Goal: Information Seeking & Learning: Learn about a topic

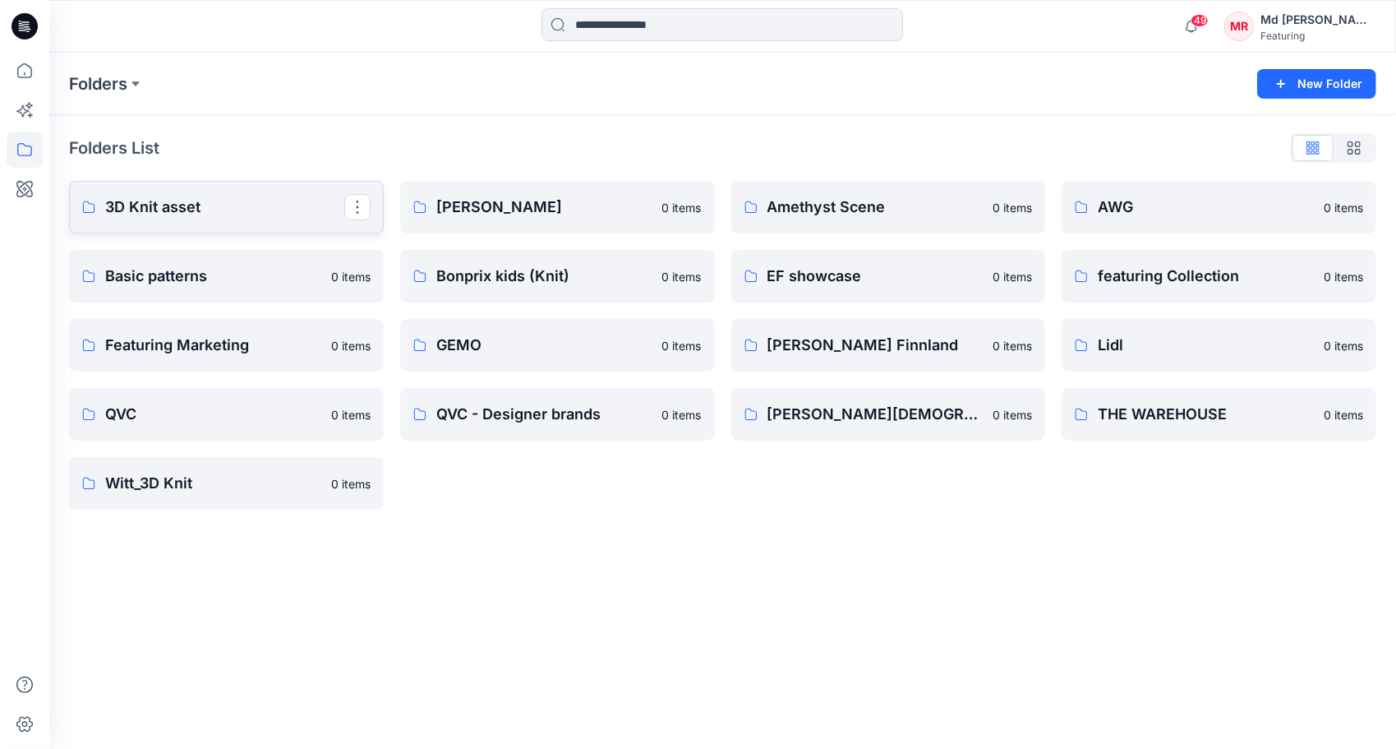
click at [140, 205] on p "3D Knit asset" at bounding box center [224, 207] width 239 height 23
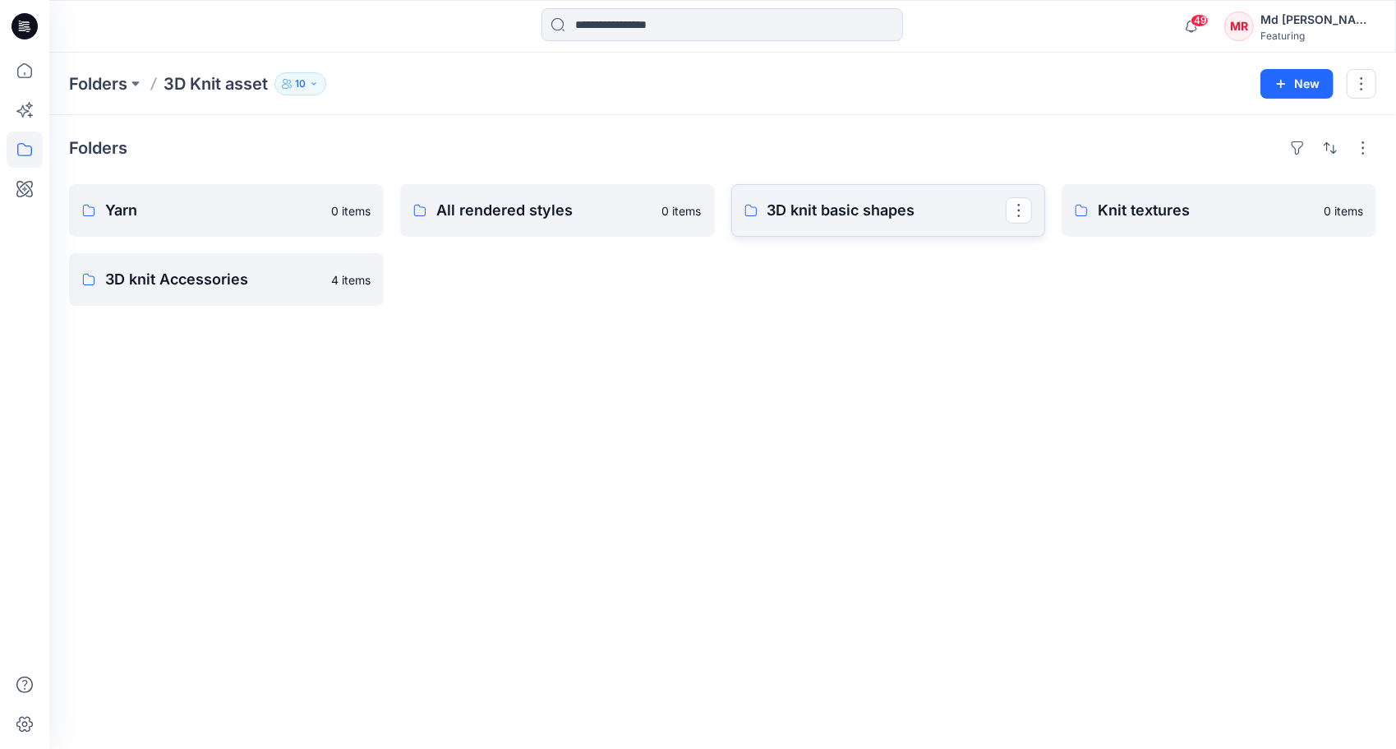
click at [826, 212] on p "3D knit basic shapes" at bounding box center [887, 210] width 239 height 23
click at [498, 227] on link "All rendered styles" at bounding box center [557, 210] width 315 height 53
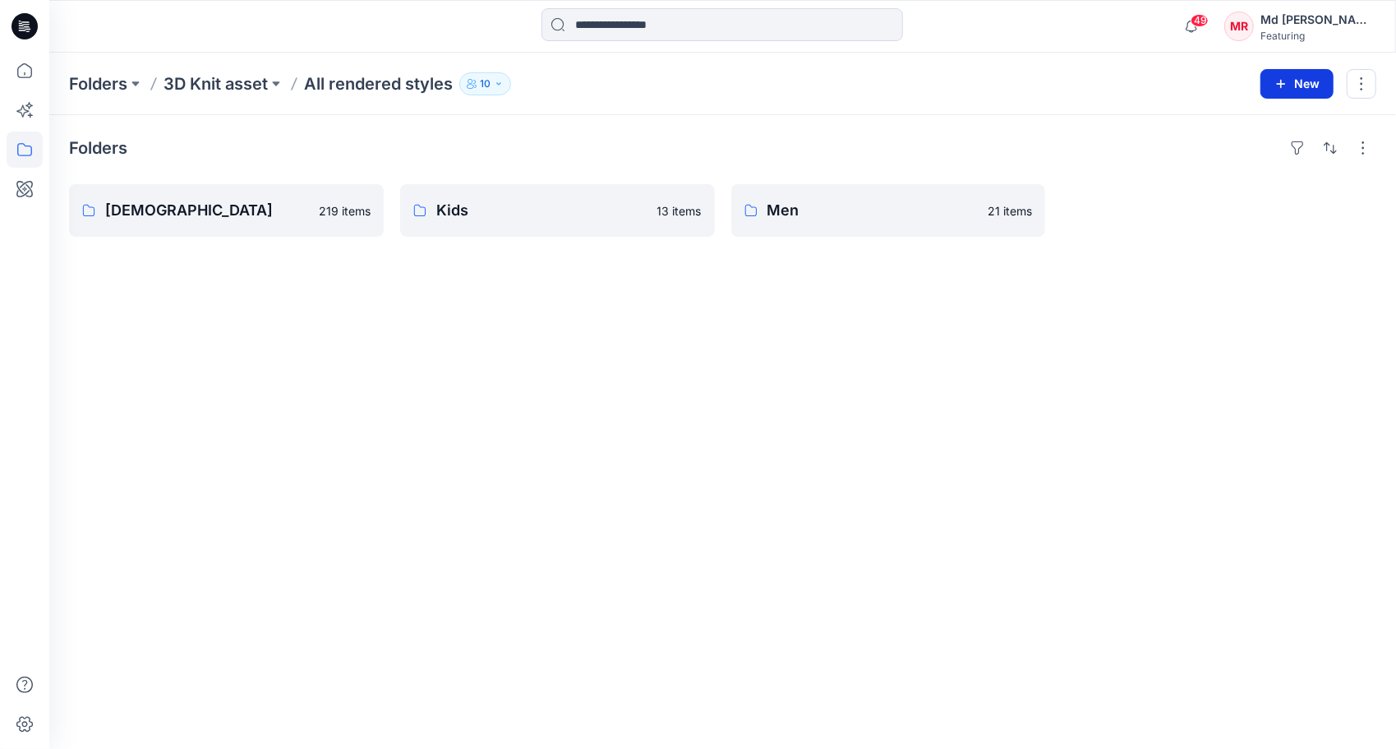
click at [1300, 81] on button "New" at bounding box center [1297, 84] width 73 height 30
click at [1216, 271] on div "Folders [DEMOGRAPHIC_DATA] 219 items Kids 13 items Men 21 items" at bounding box center [722, 432] width 1347 height 634
click at [1300, 143] on button "button" at bounding box center [1298, 148] width 26 height 26
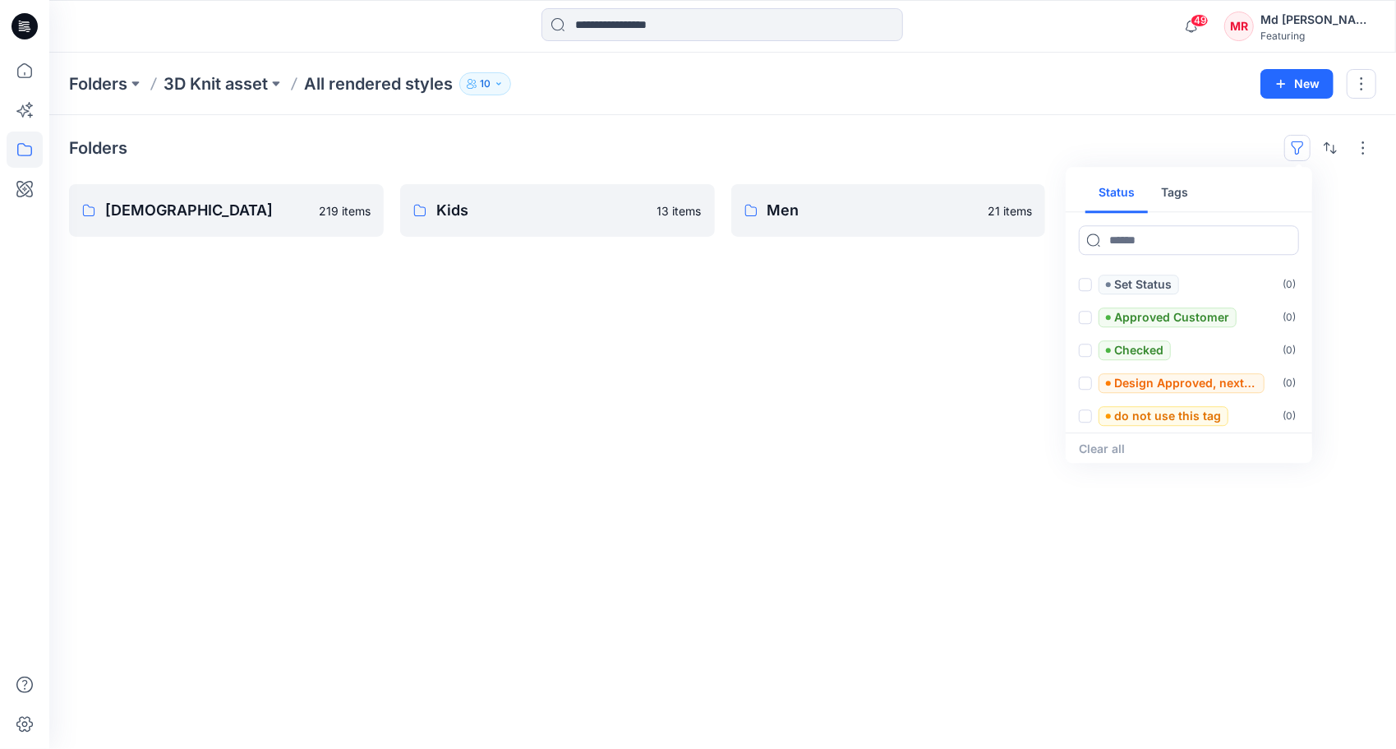
click at [1183, 194] on button "Tags" at bounding box center [1174, 192] width 53 height 39
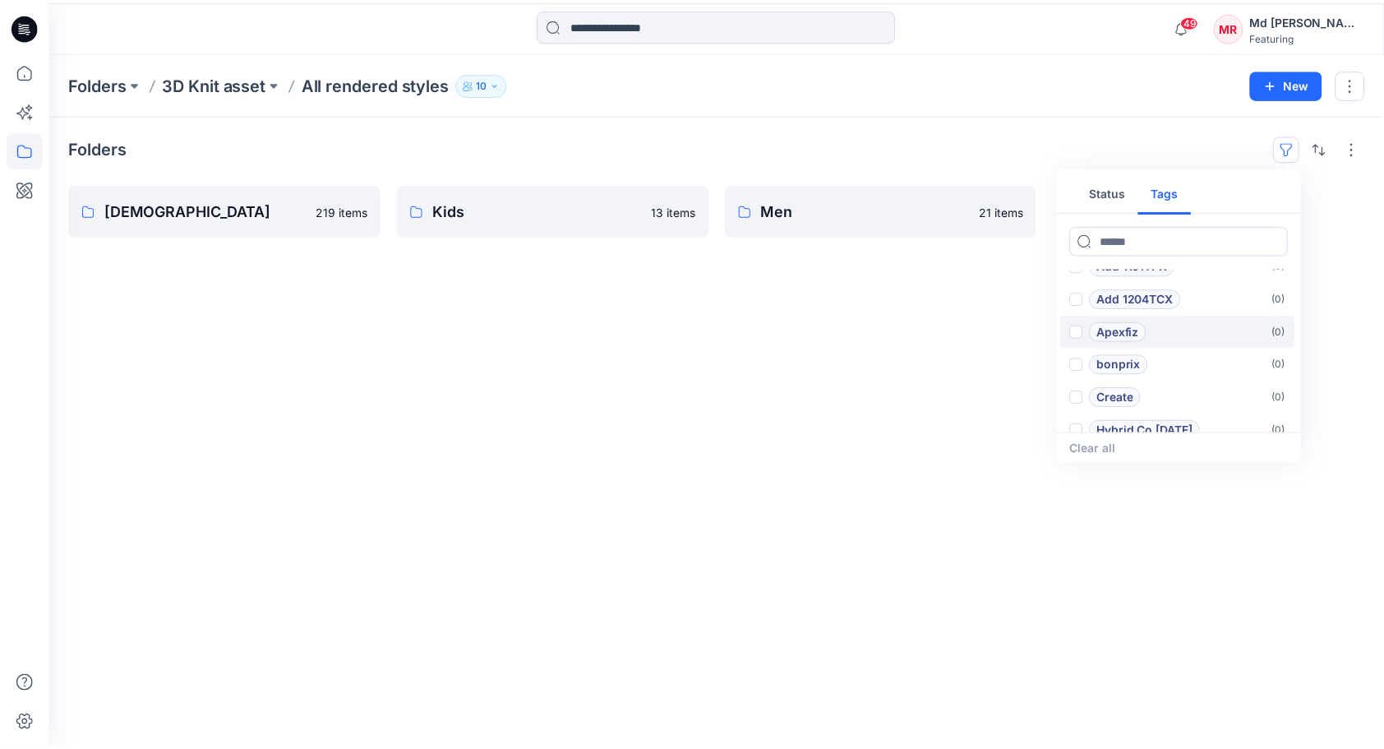
scroll to position [66, 0]
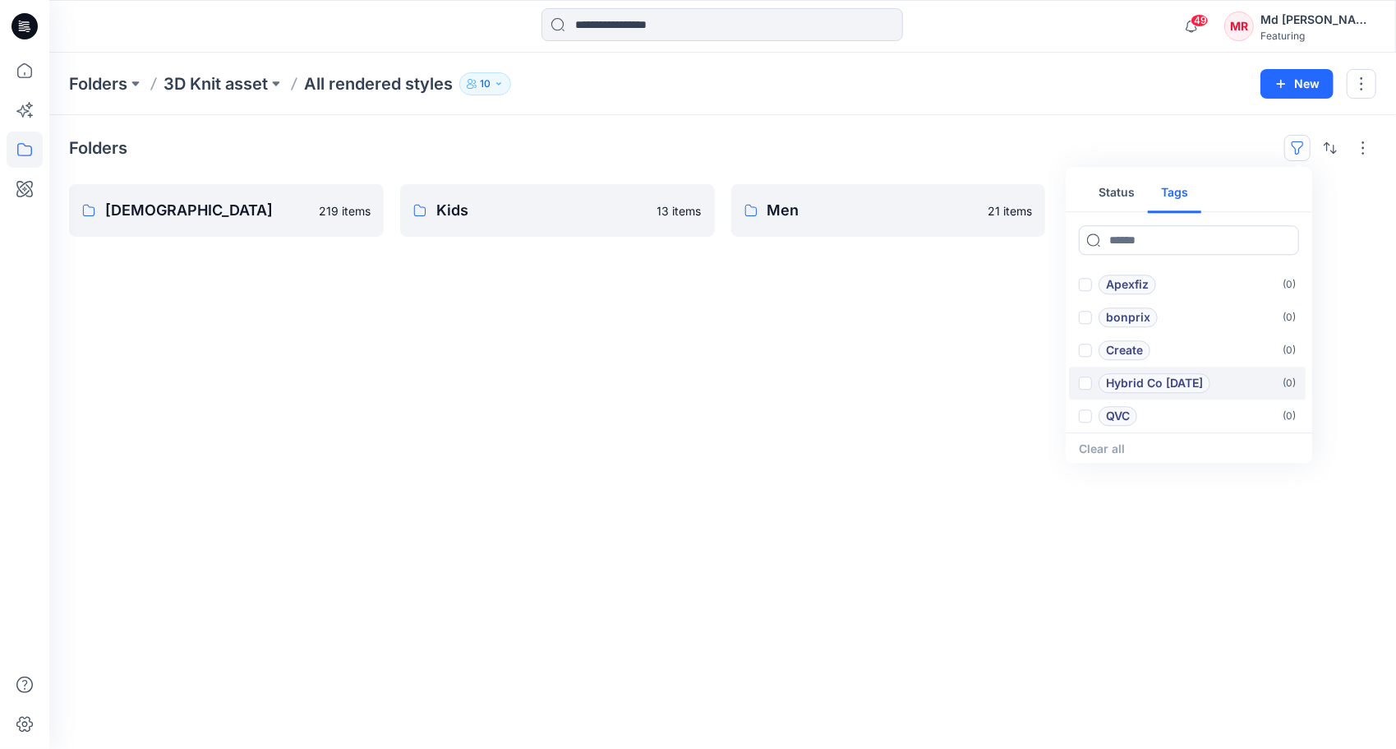
click at [1140, 382] on p "Hybrid Co [DATE]" at bounding box center [1154, 383] width 97 height 20
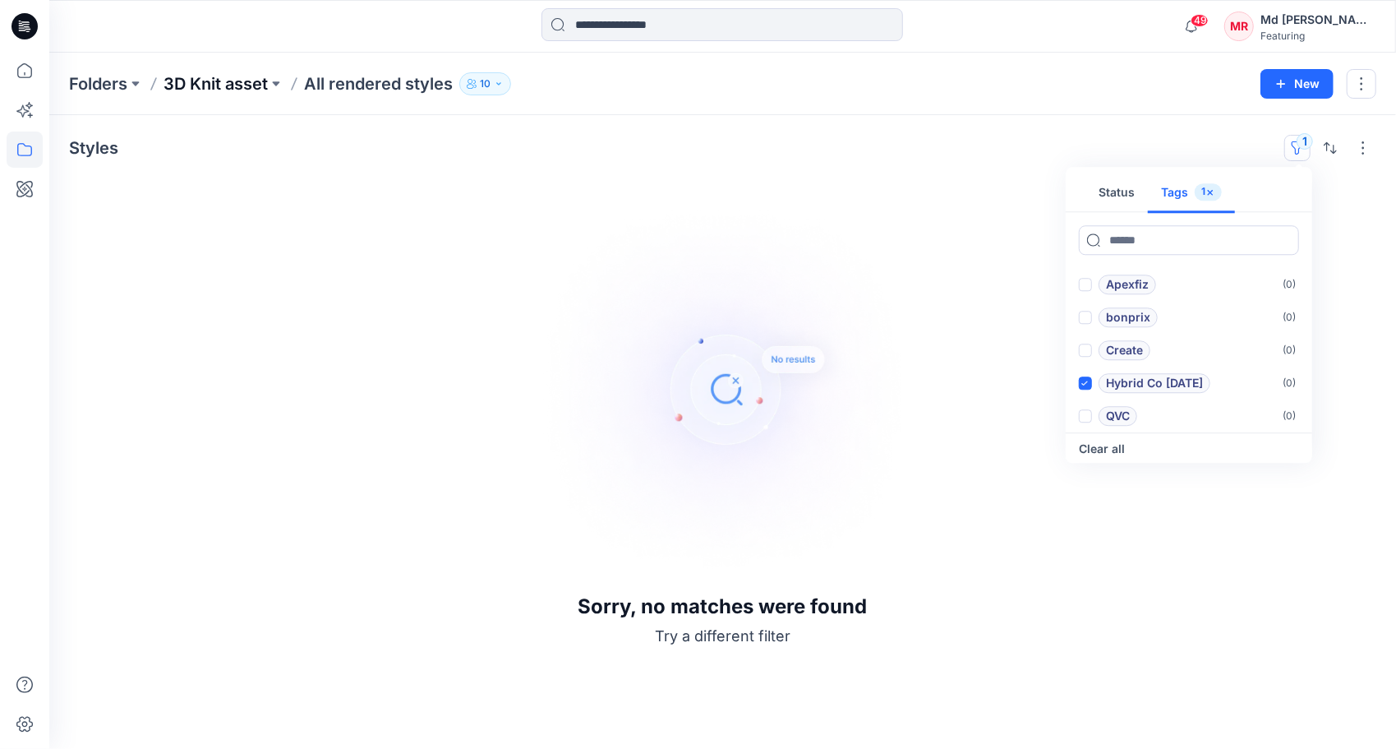
click at [227, 82] on p "3D Knit asset" at bounding box center [216, 83] width 104 height 23
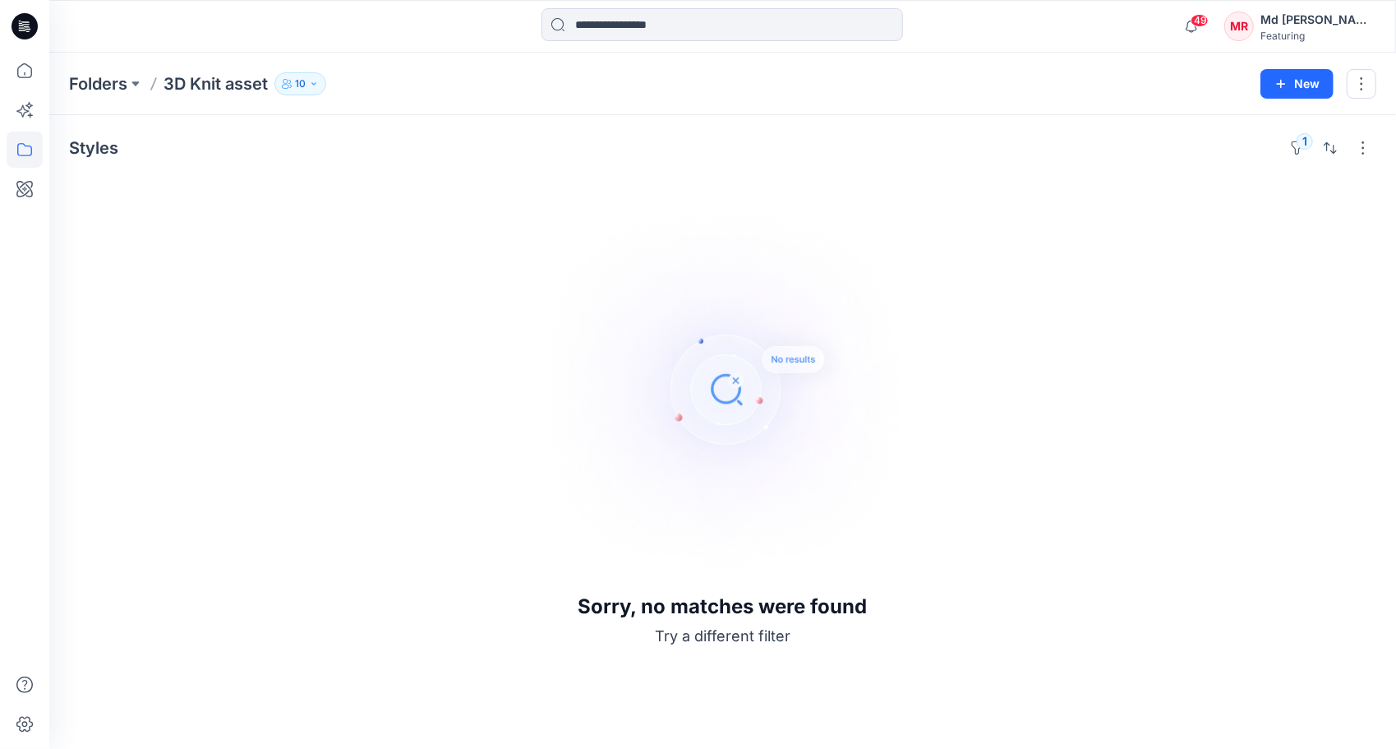
click at [1303, 133] on div "Styles 1 Sorry, no matches were found Try a different filter" at bounding box center [722, 432] width 1347 height 634
click at [1300, 137] on button "1" at bounding box center [1298, 148] width 26 height 26
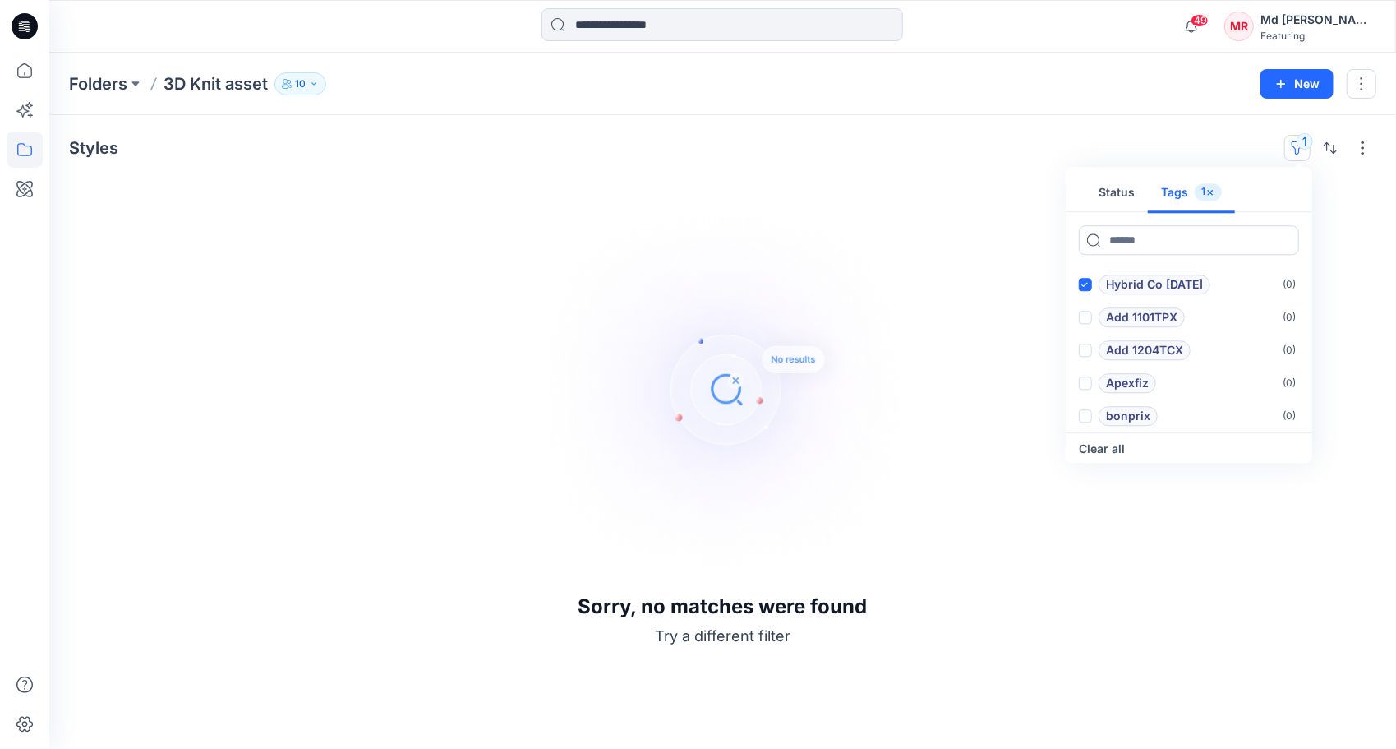
click at [1187, 194] on button "Tags 1" at bounding box center [1191, 192] width 87 height 39
click at [1207, 187] on icon "button" at bounding box center [1211, 192] width 10 height 10
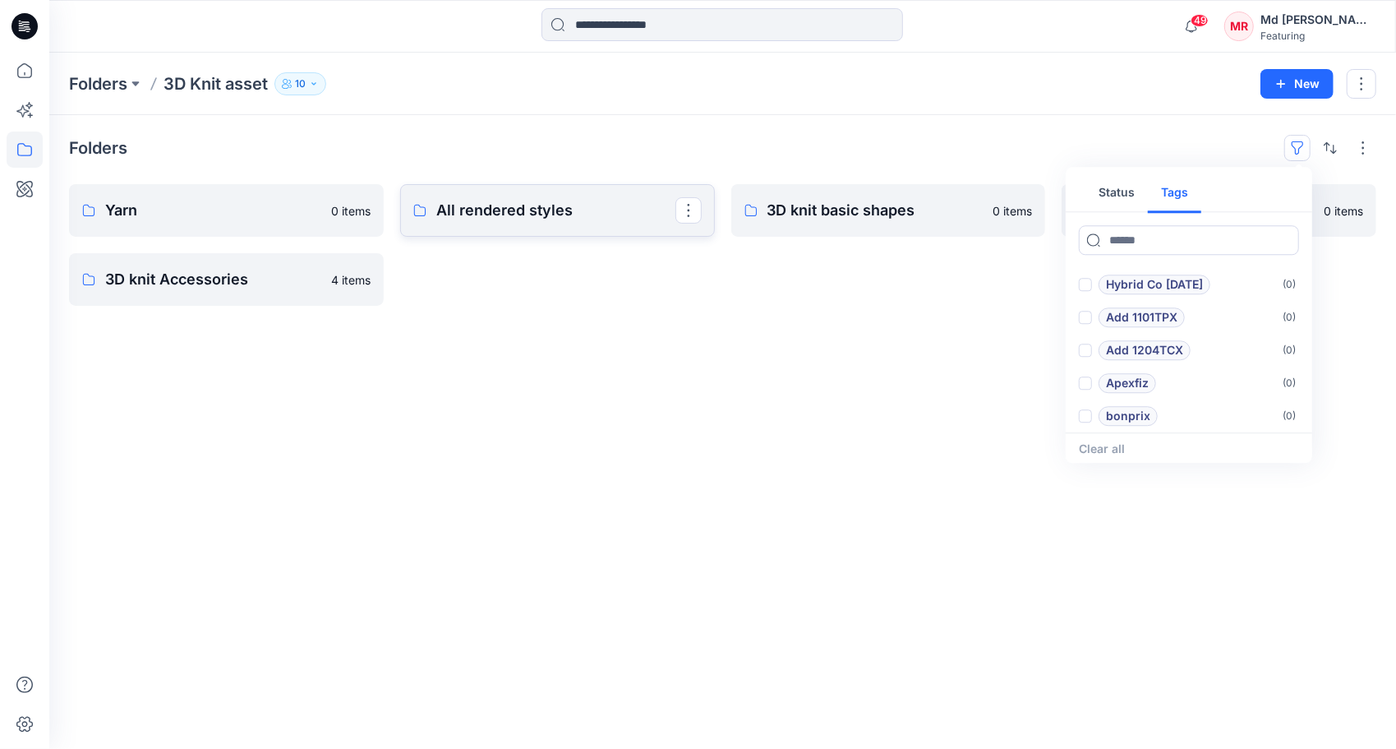
click at [503, 225] on link "All rendered styles" at bounding box center [557, 210] width 315 height 53
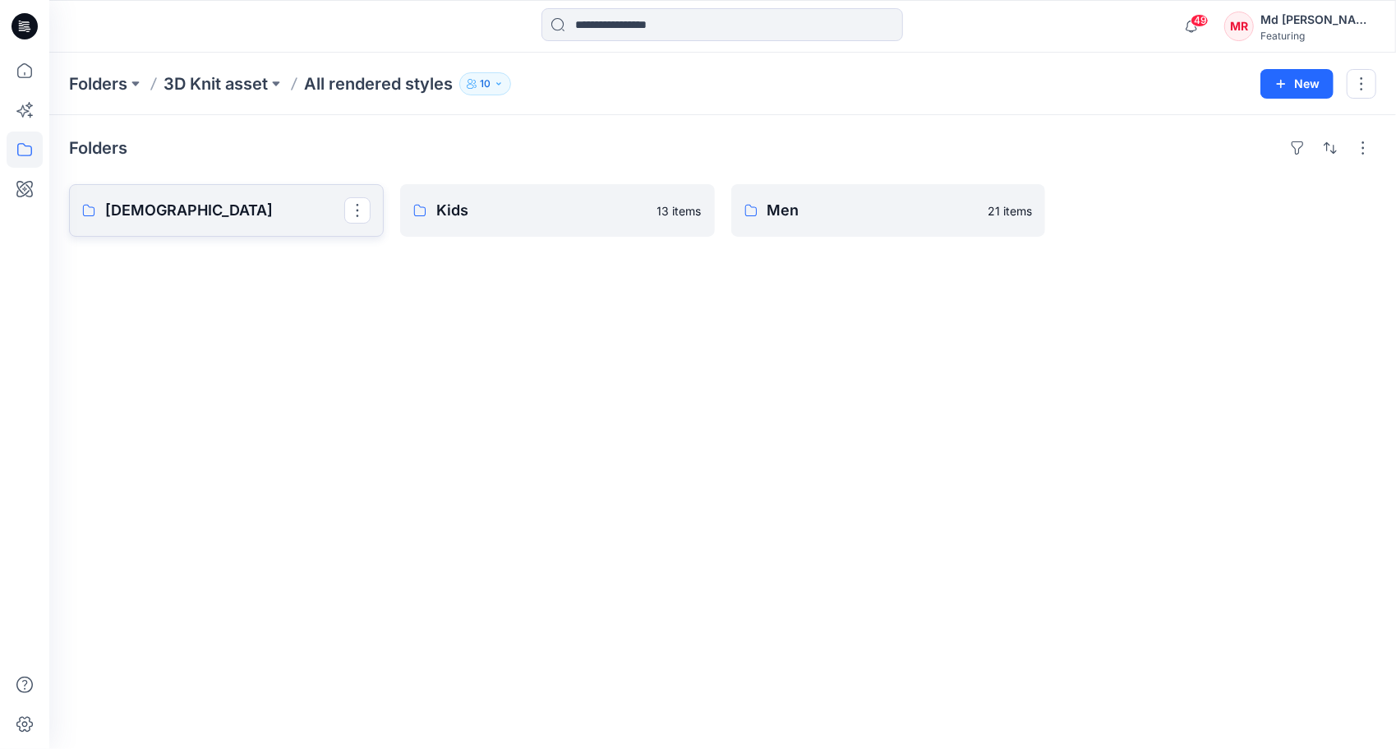
click at [162, 215] on p "[DEMOGRAPHIC_DATA]" at bounding box center [224, 210] width 239 height 23
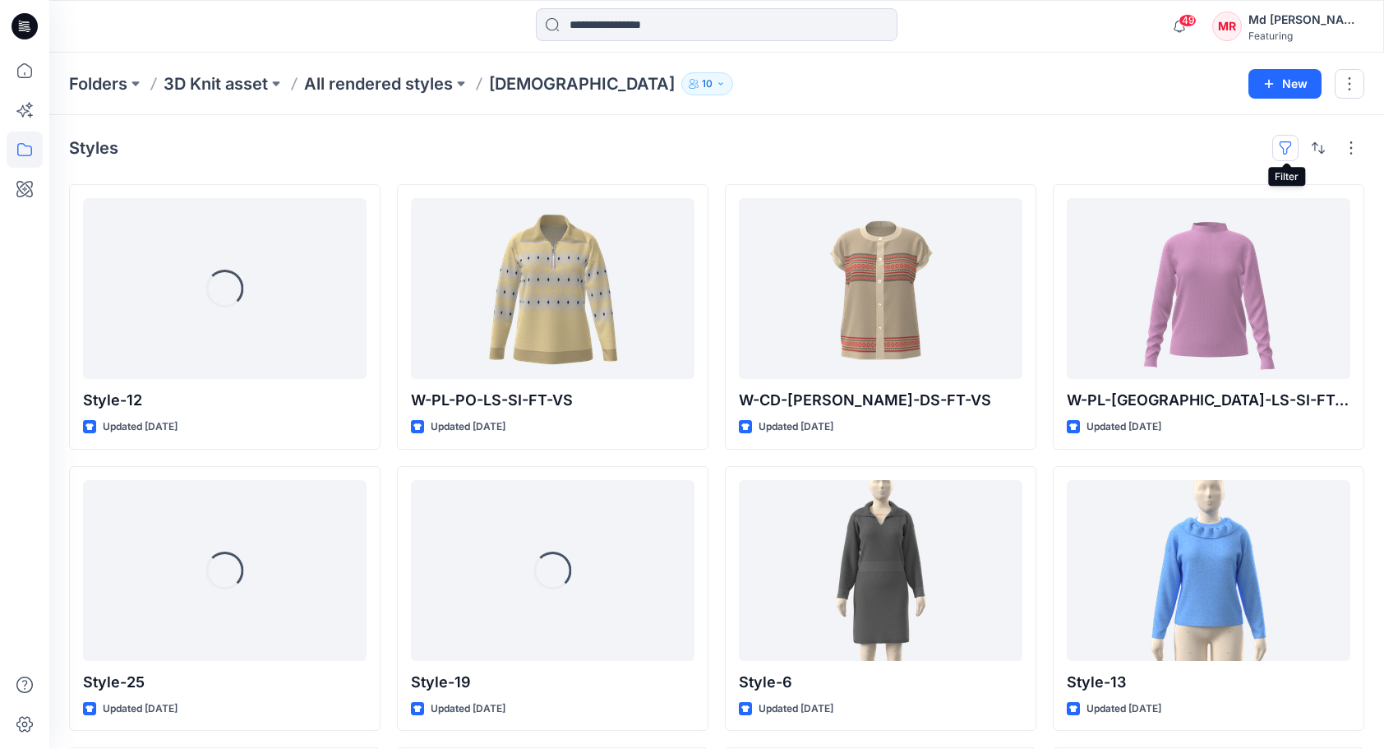
click at [1289, 146] on button "button" at bounding box center [1285, 148] width 26 height 26
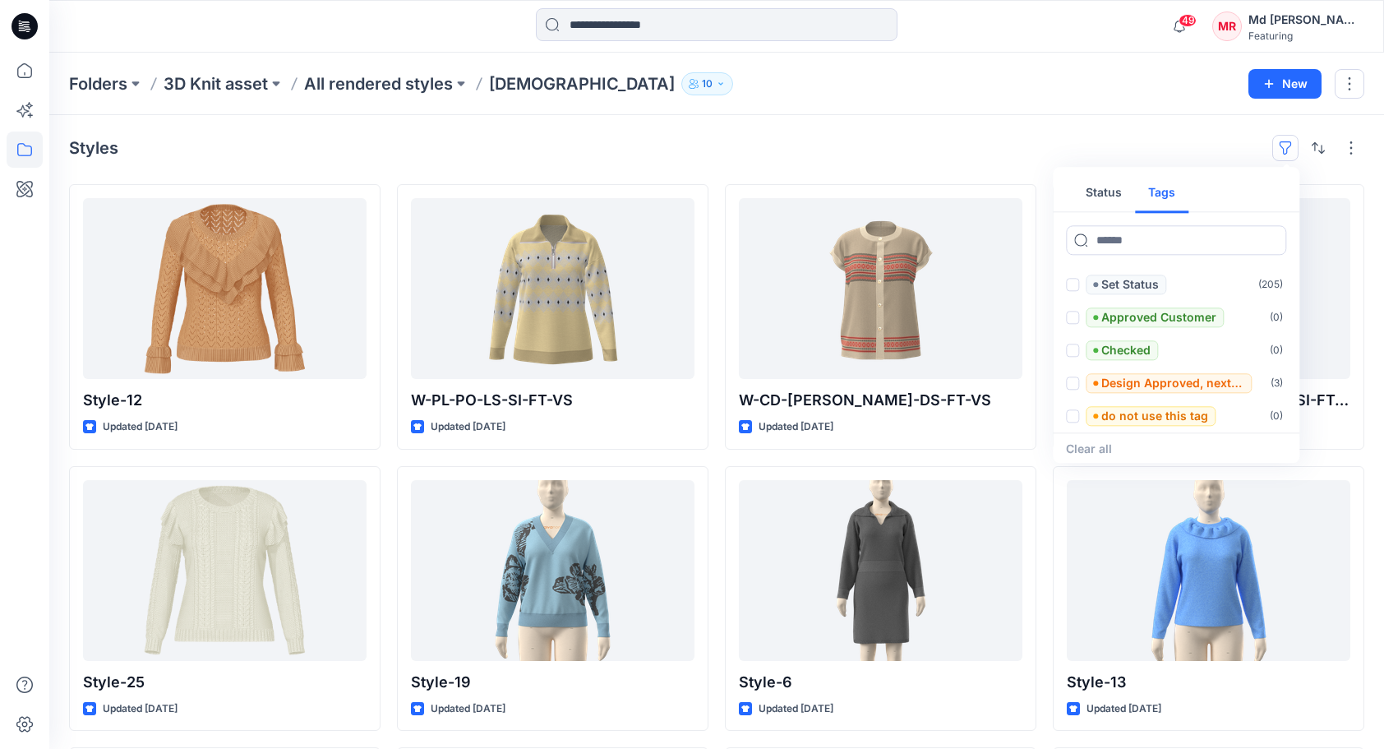
click at [1151, 201] on button "Tags" at bounding box center [1161, 192] width 53 height 39
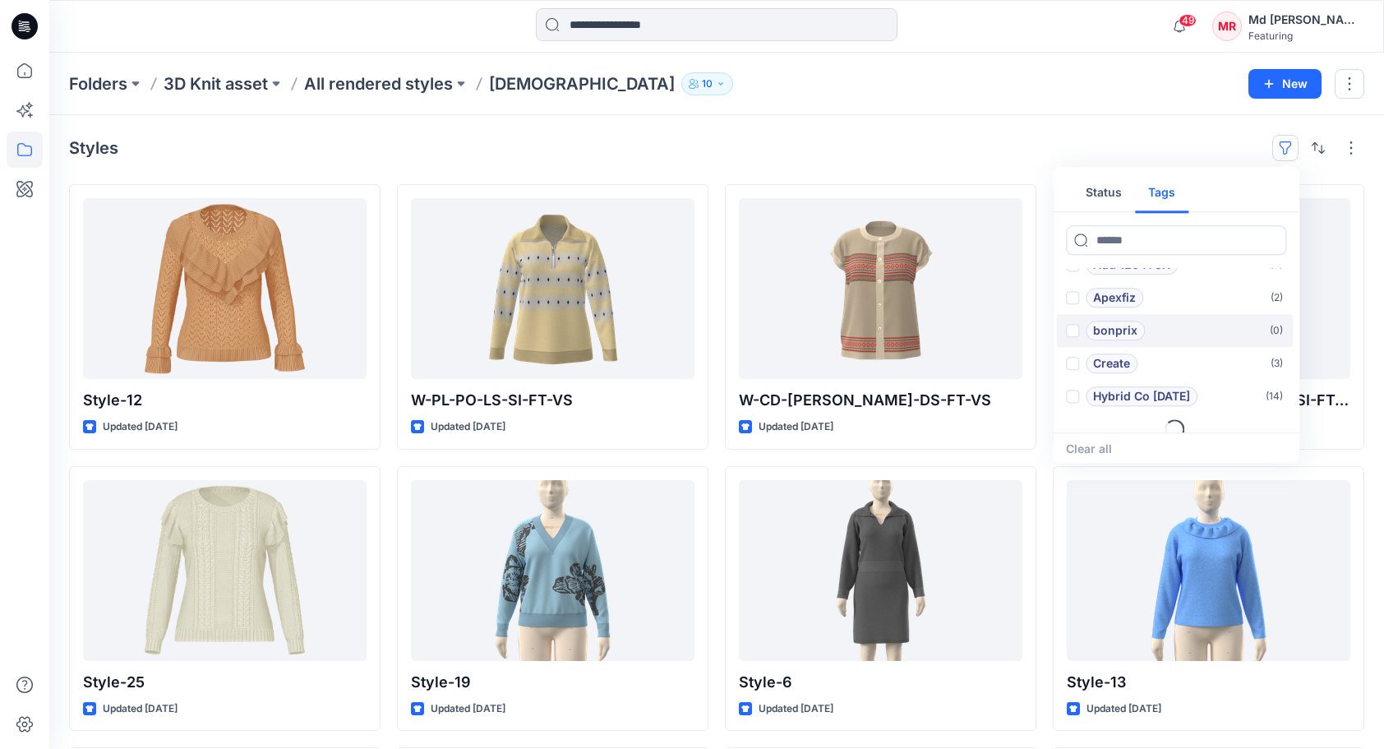
scroll to position [66, 0]
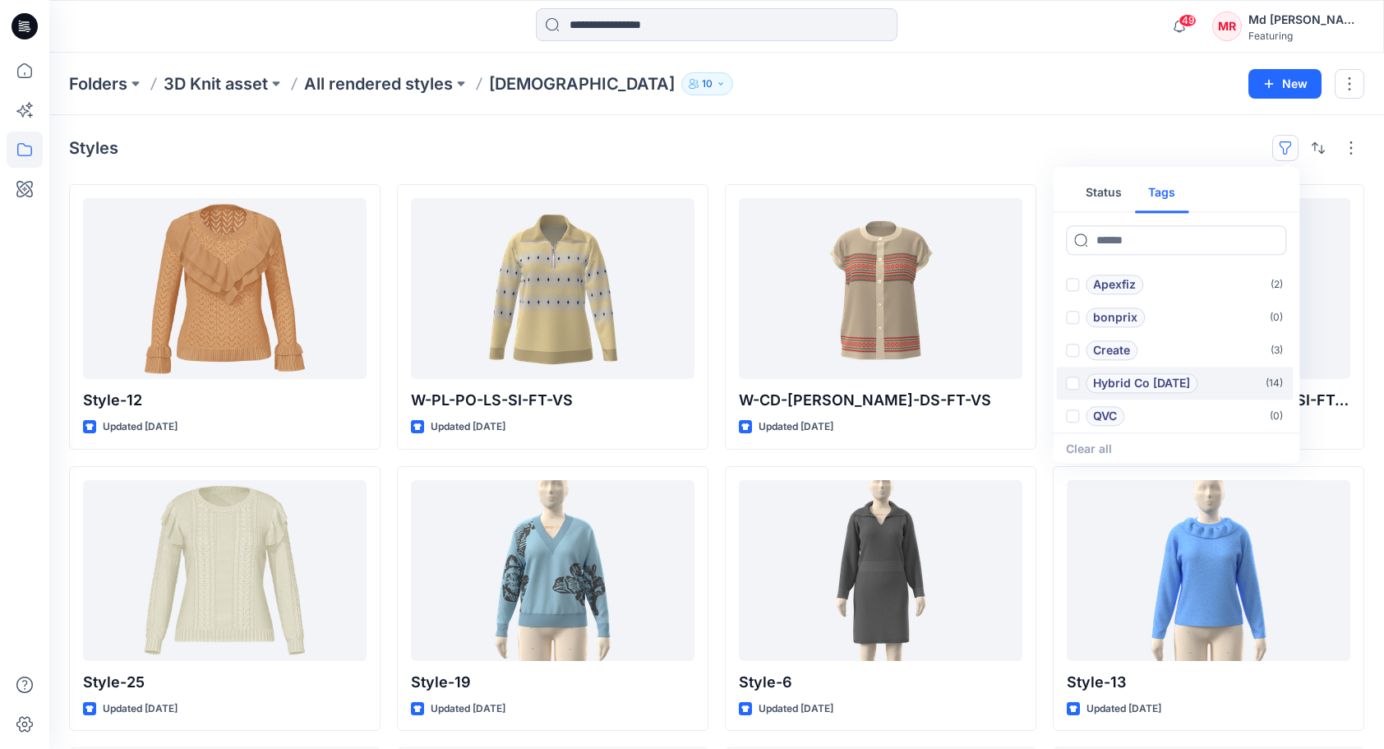
click at [1146, 390] on p "Hybrid Co [DATE]" at bounding box center [1141, 383] width 97 height 20
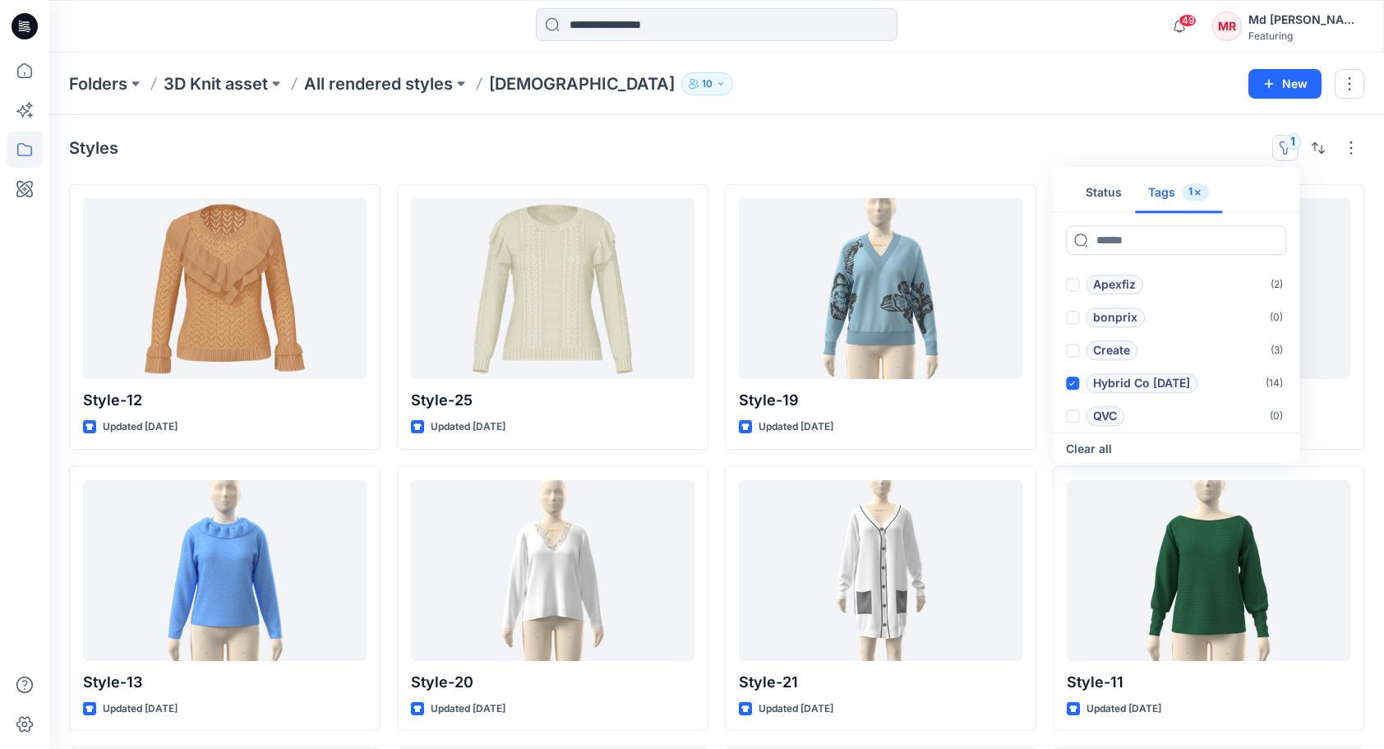
click at [907, 136] on div "Styles 1 Status Tags 1 Add 1101TPX ( 0 ) Add 1204TCX ( 0 ) Apexfiz ( 2 ) bonpri…" at bounding box center [716, 148] width 1295 height 26
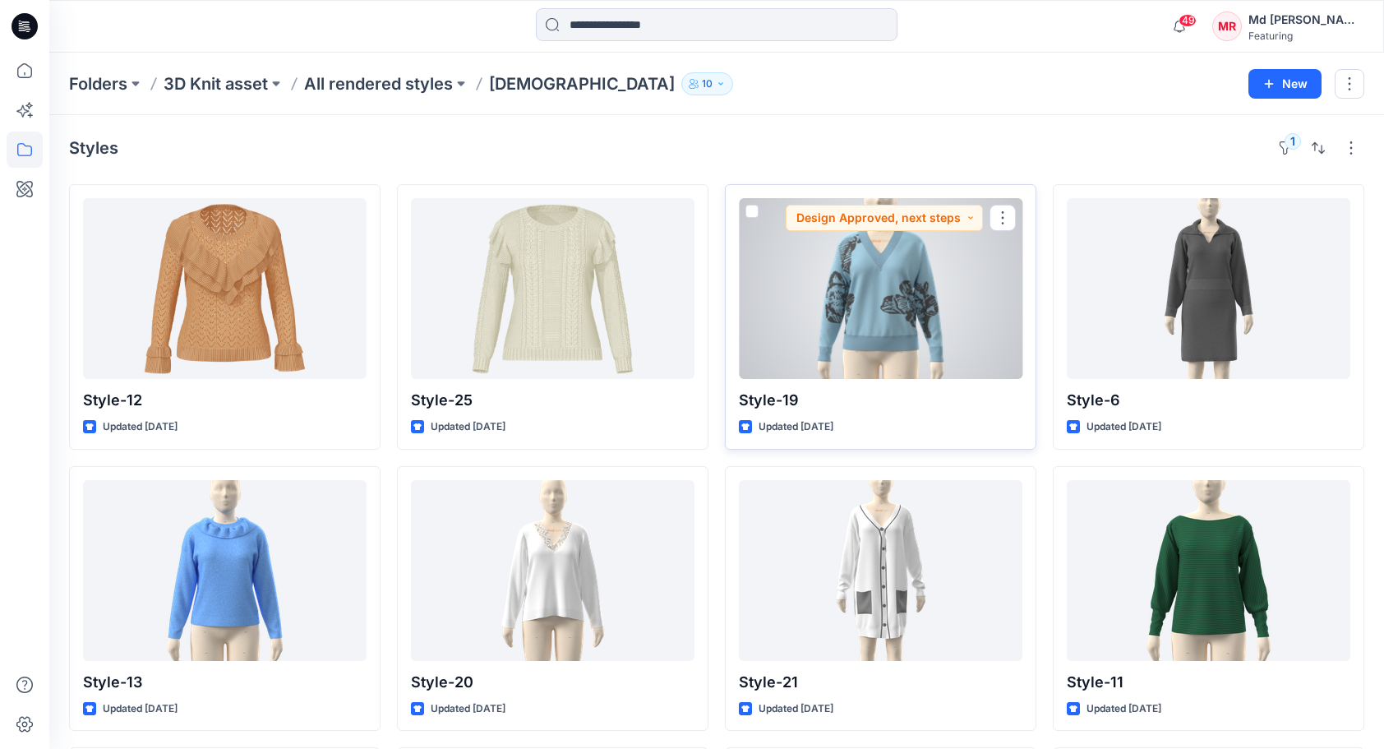
click at [868, 319] on div at bounding box center [881, 288] width 284 height 181
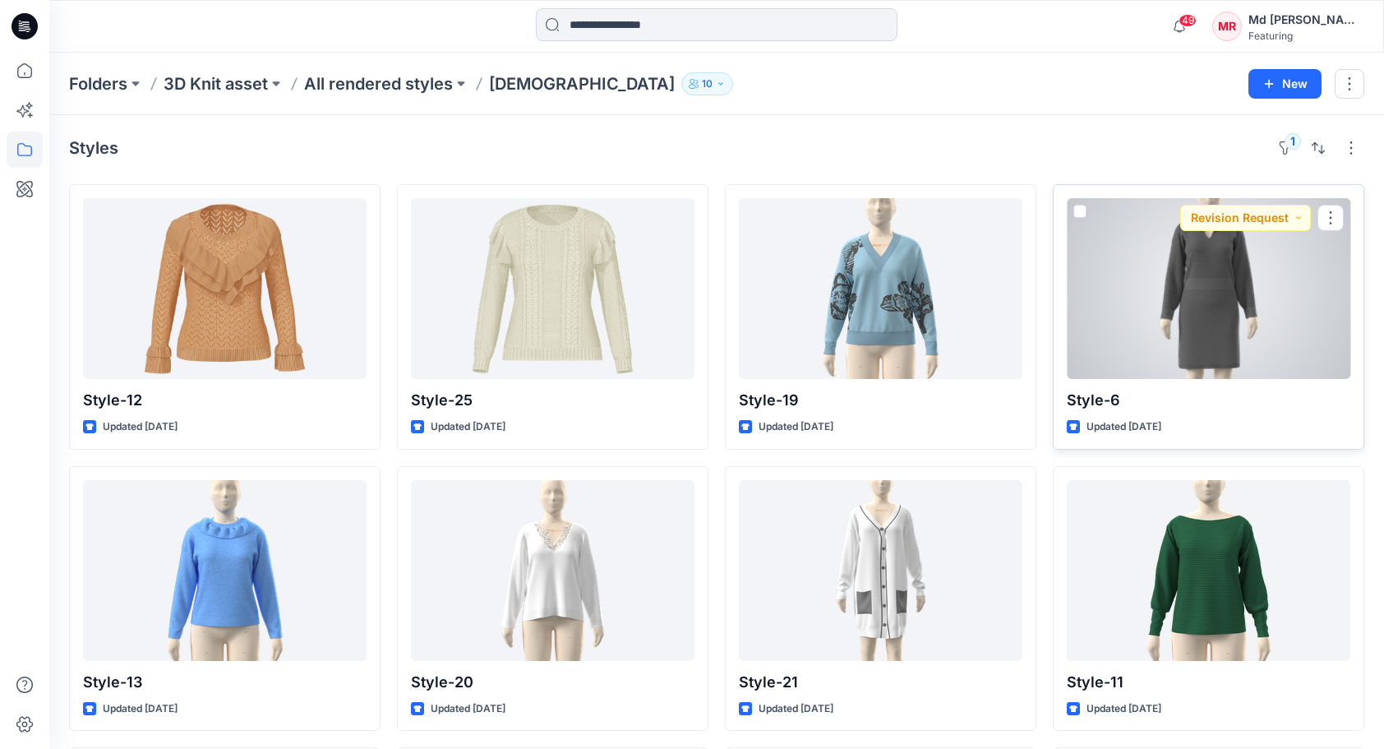
click at [1236, 304] on div at bounding box center [1209, 288] width 284 height 181
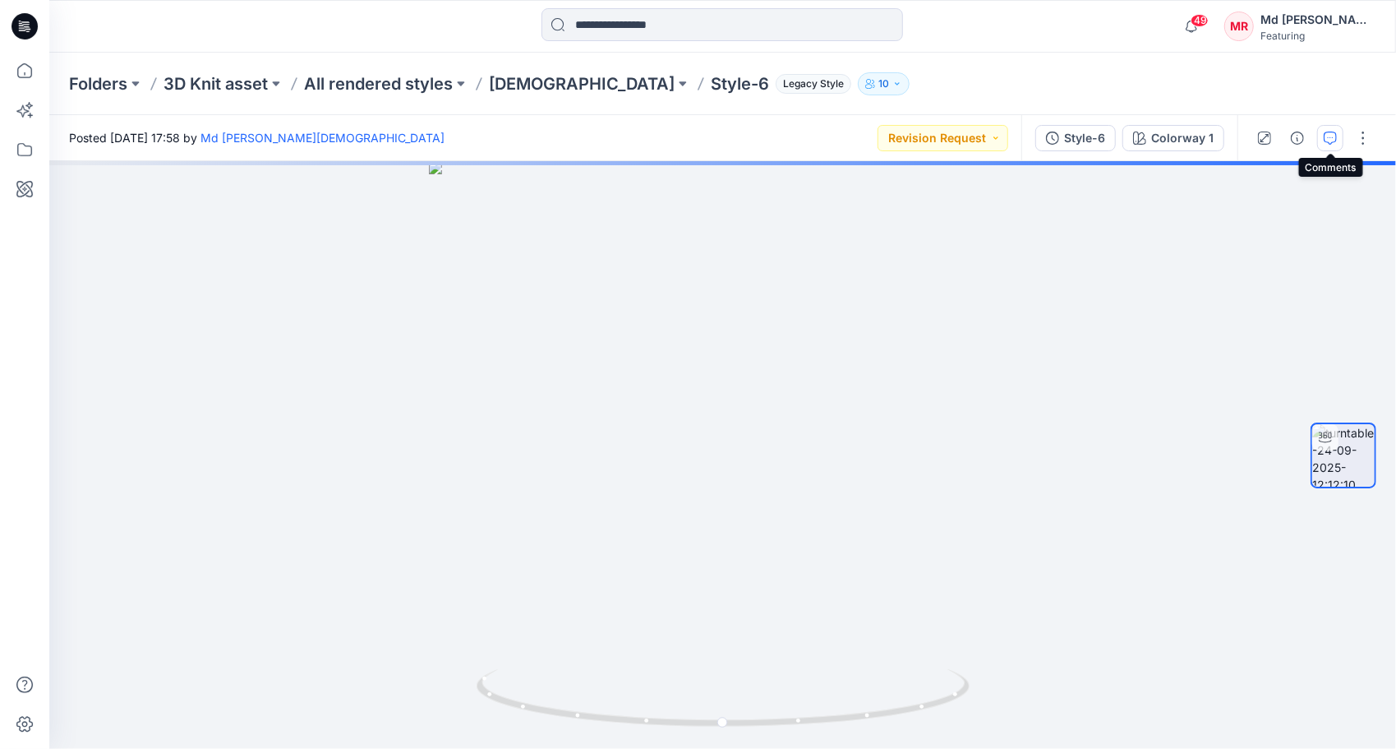
click at [1333, 138] on icon "button" at bounding box center [1330, 137] width 13 height 13
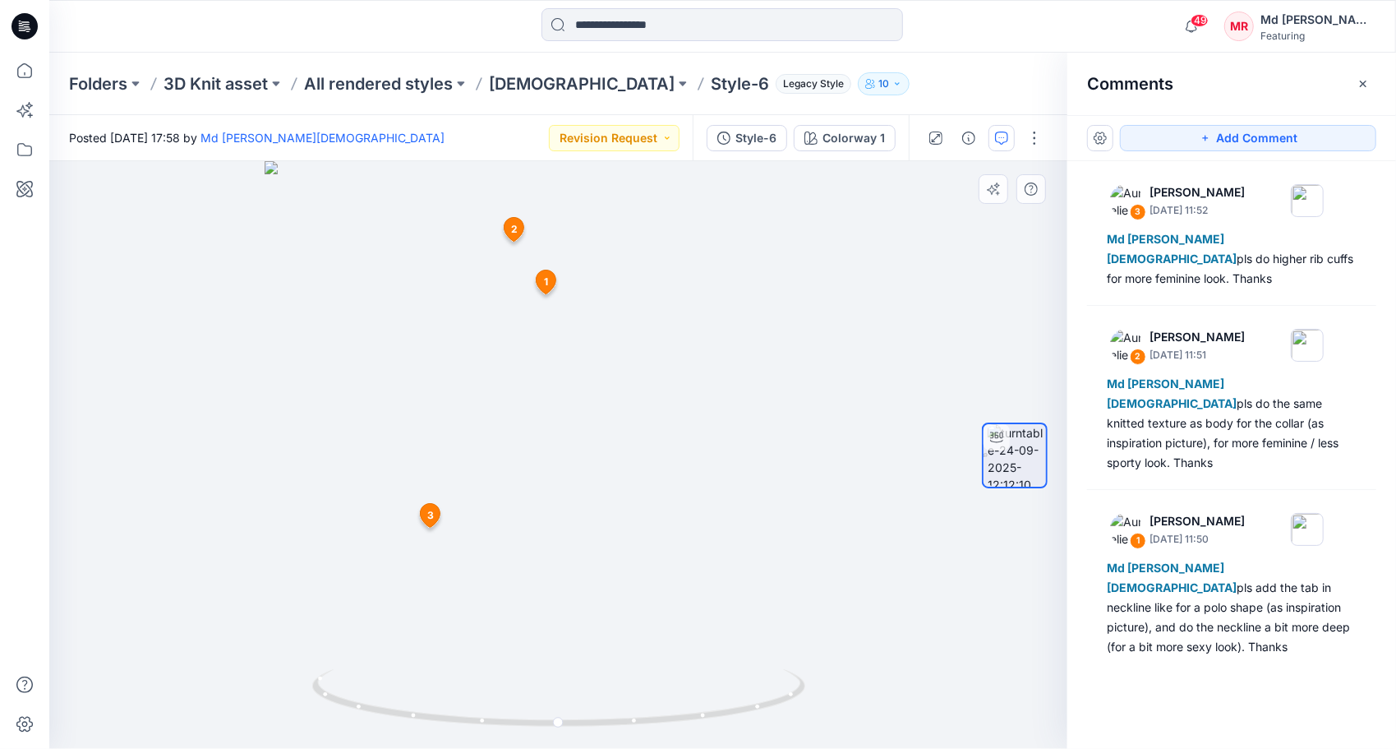
click at [544, 284] on span "1" at bounding box center [546, 281] width 4 height 15
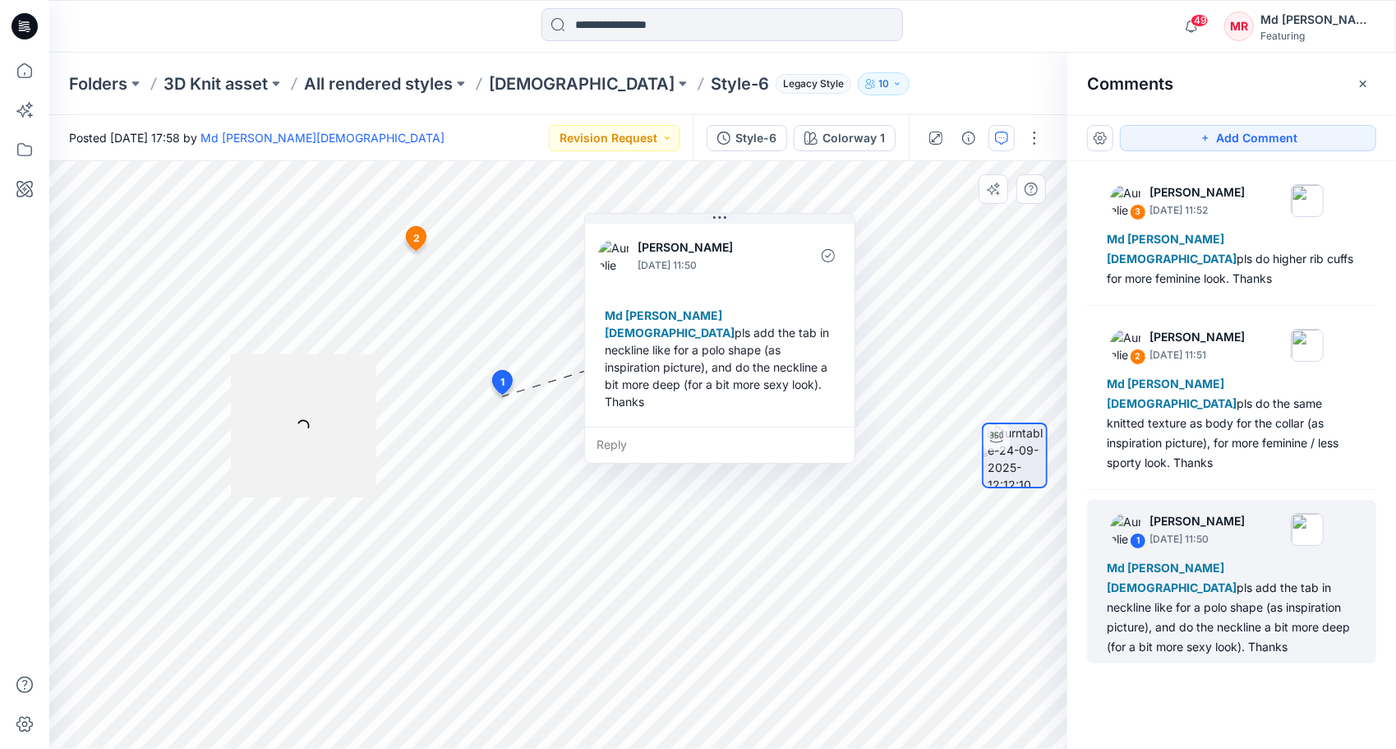
click at [420, 235] on icon at bounding box center [417, 238] width 20 height 24
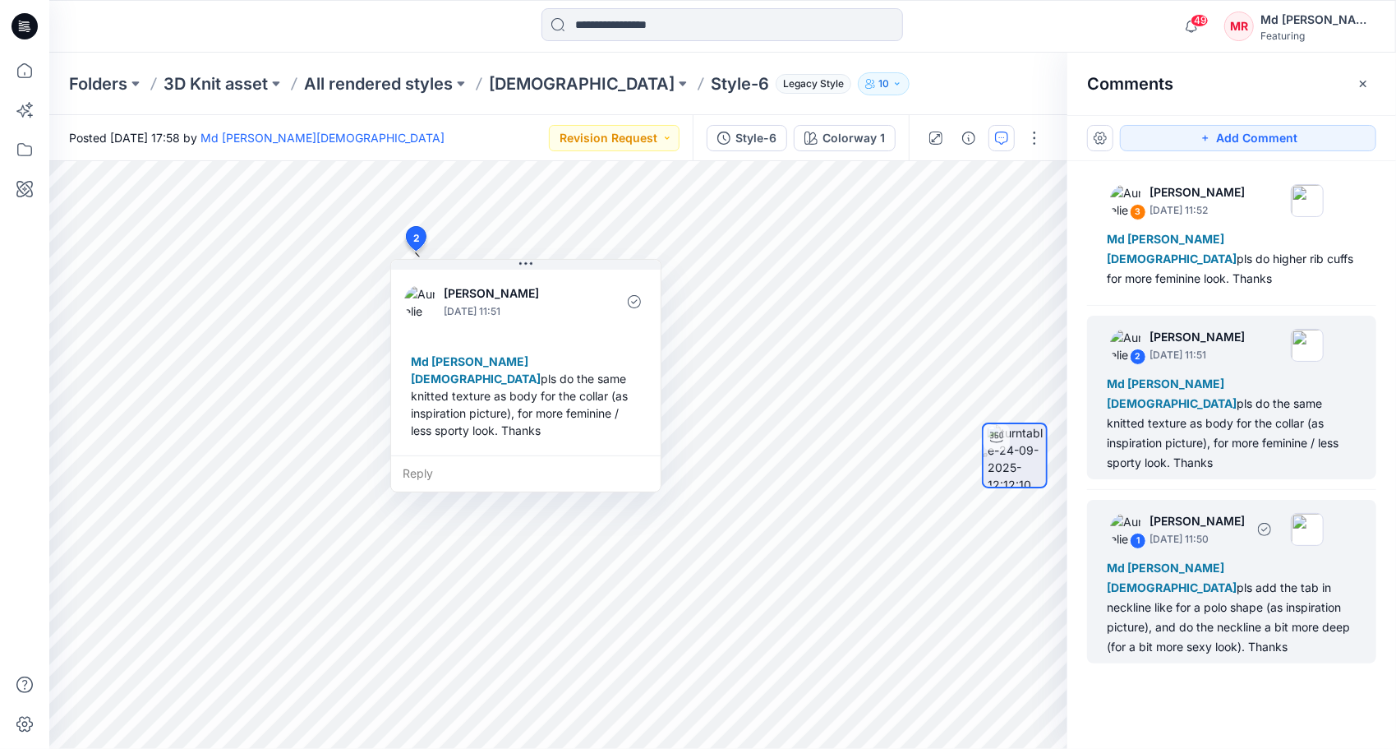
click at [1136, 533] on div "1" at bounding box center [1138, 541] width 16 height 16
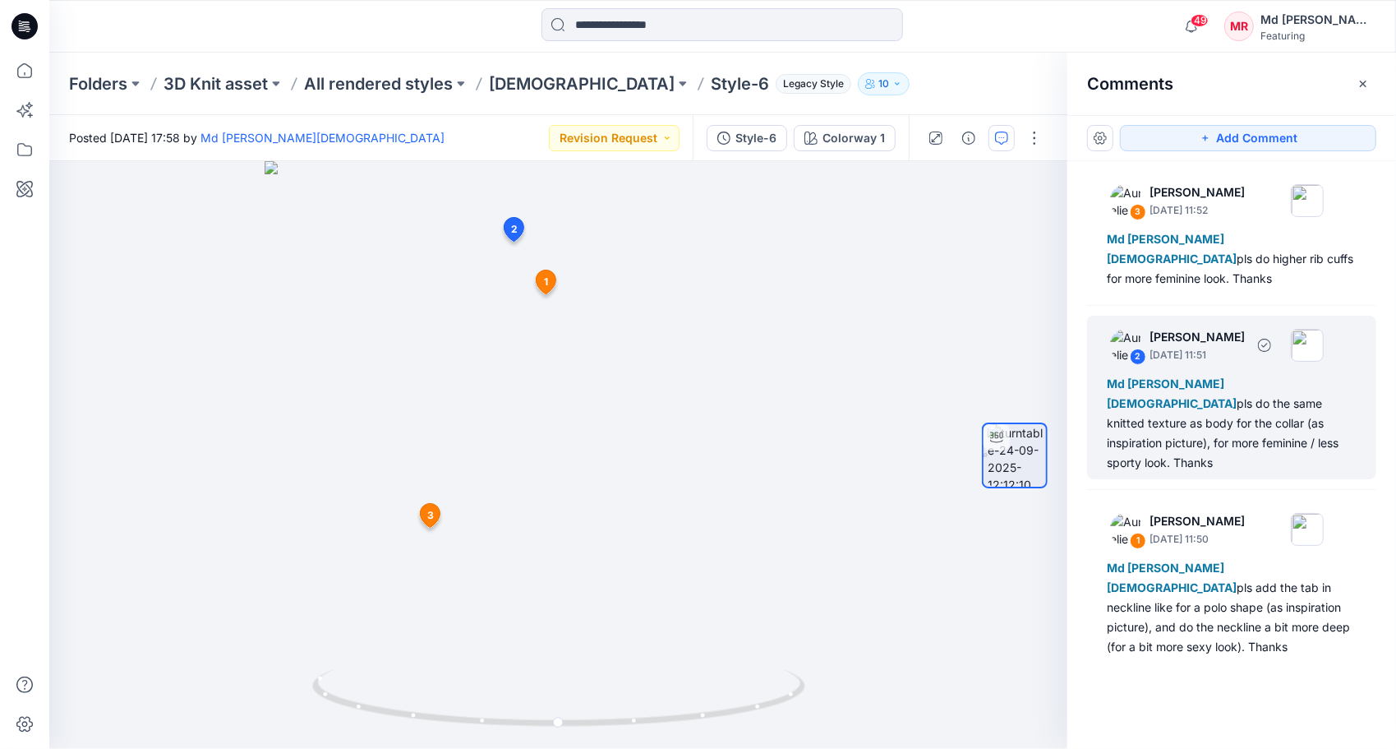
click at [1138, 348] on div "2" at bounding box center [1138, 356] width 16 height 16
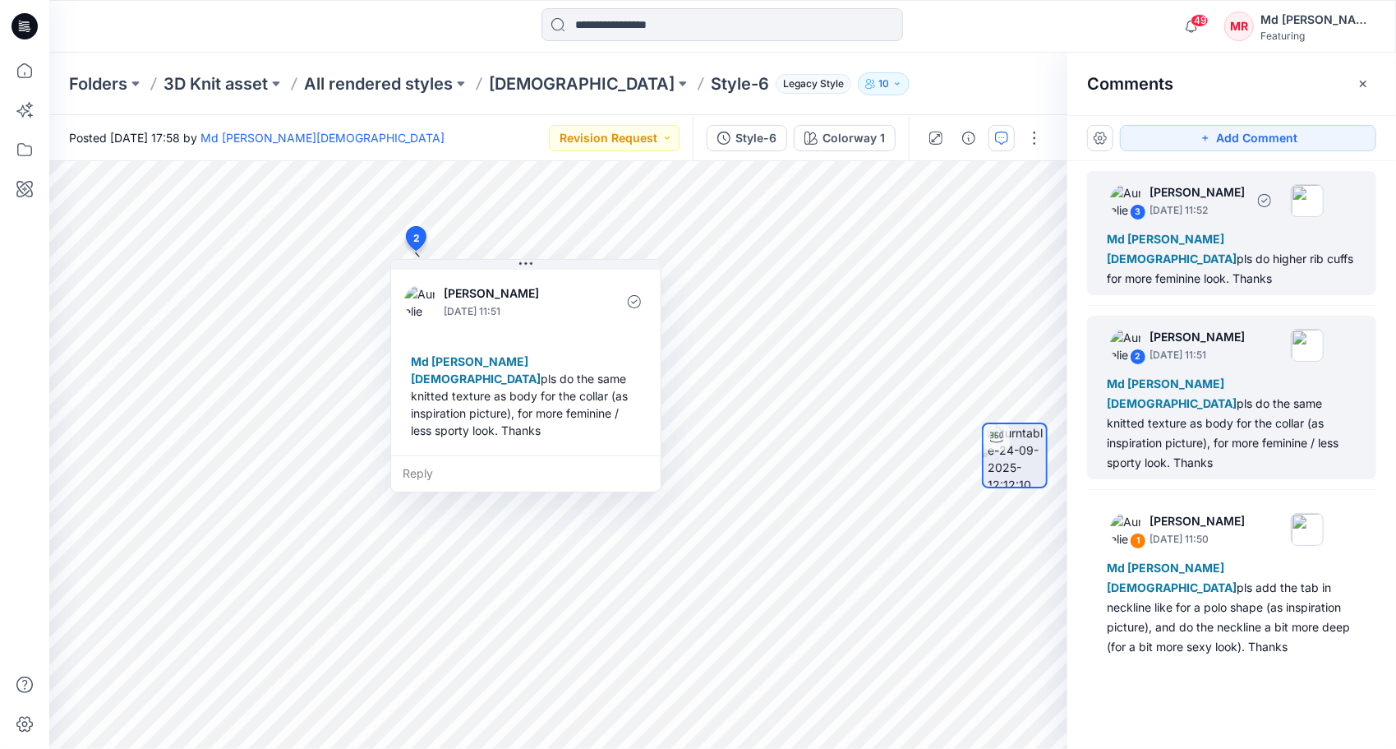
click at [1142, 209] on div "3" at bounding box center [1138, 212] width 16 height 16
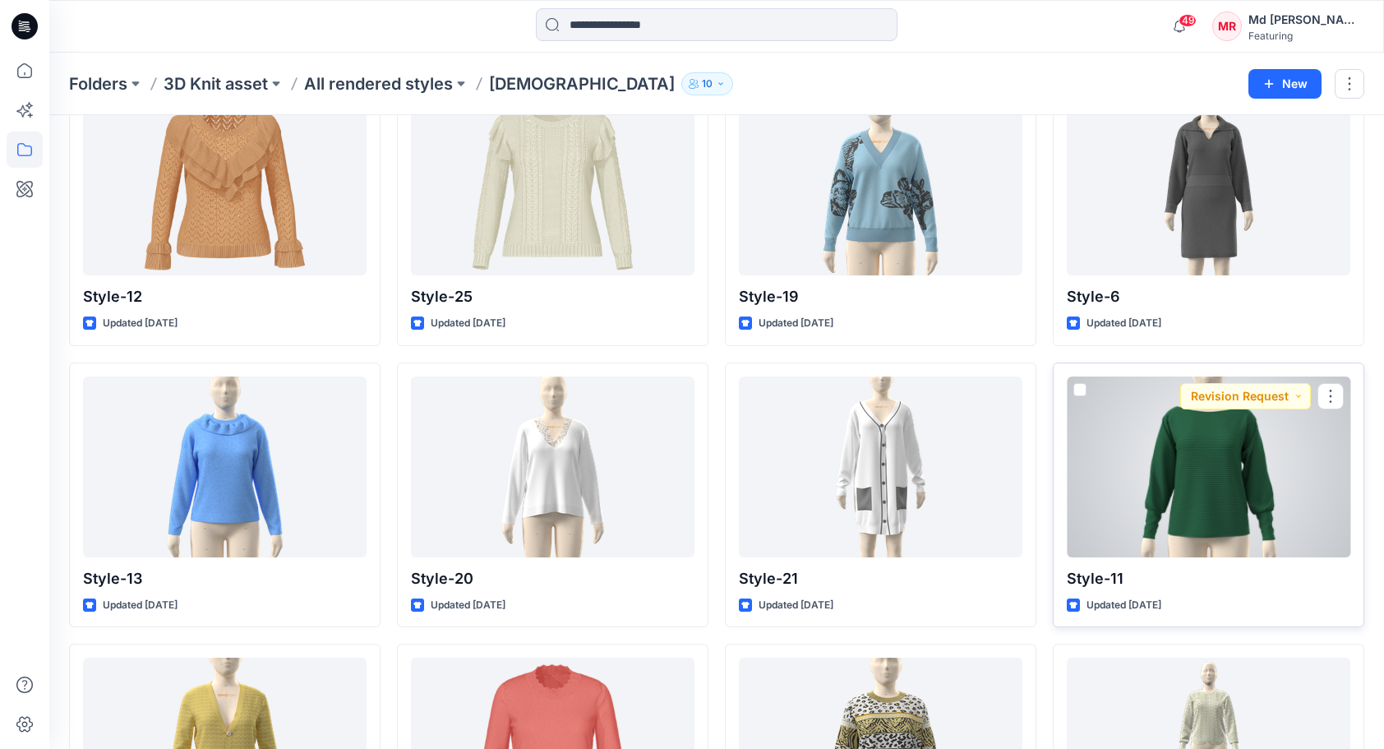
scroll to position [164, 0]
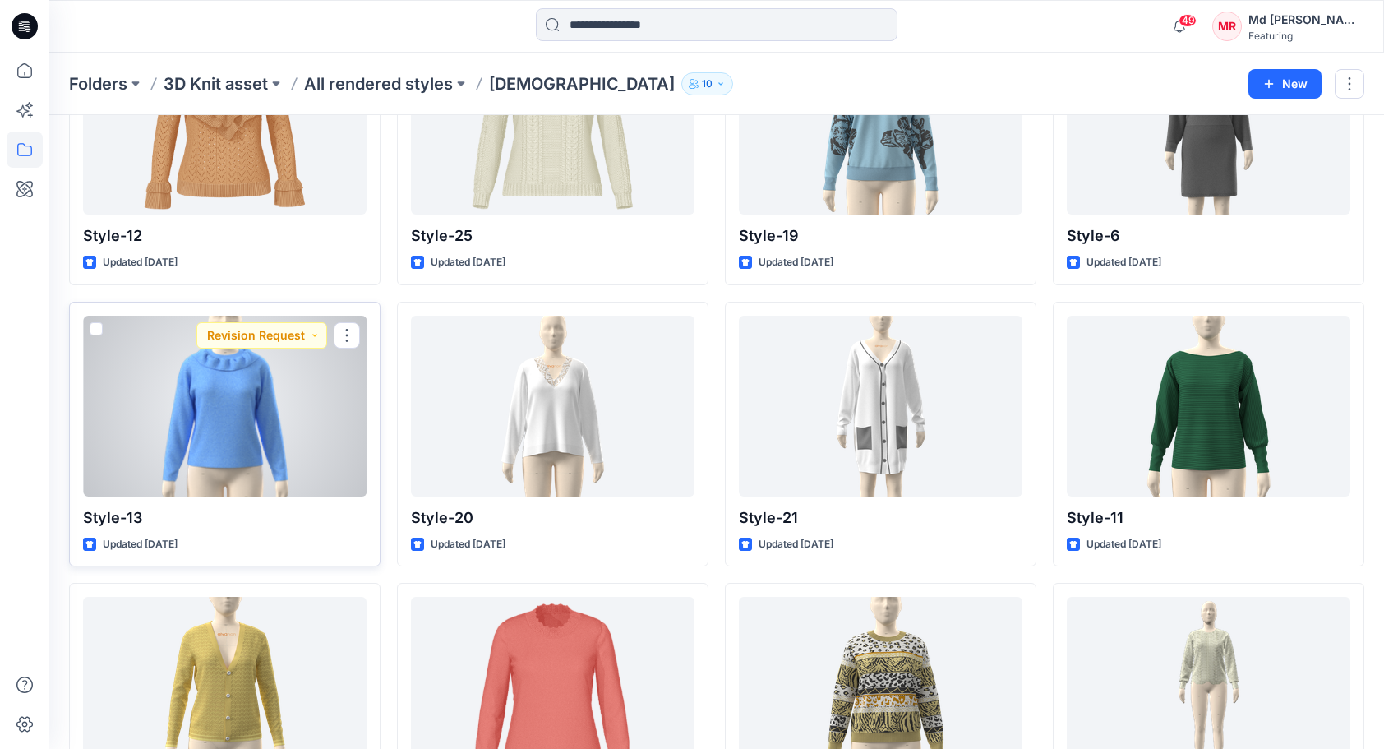
click at [251, 419] on div at bounding box center [225, 406] width 284 height 181
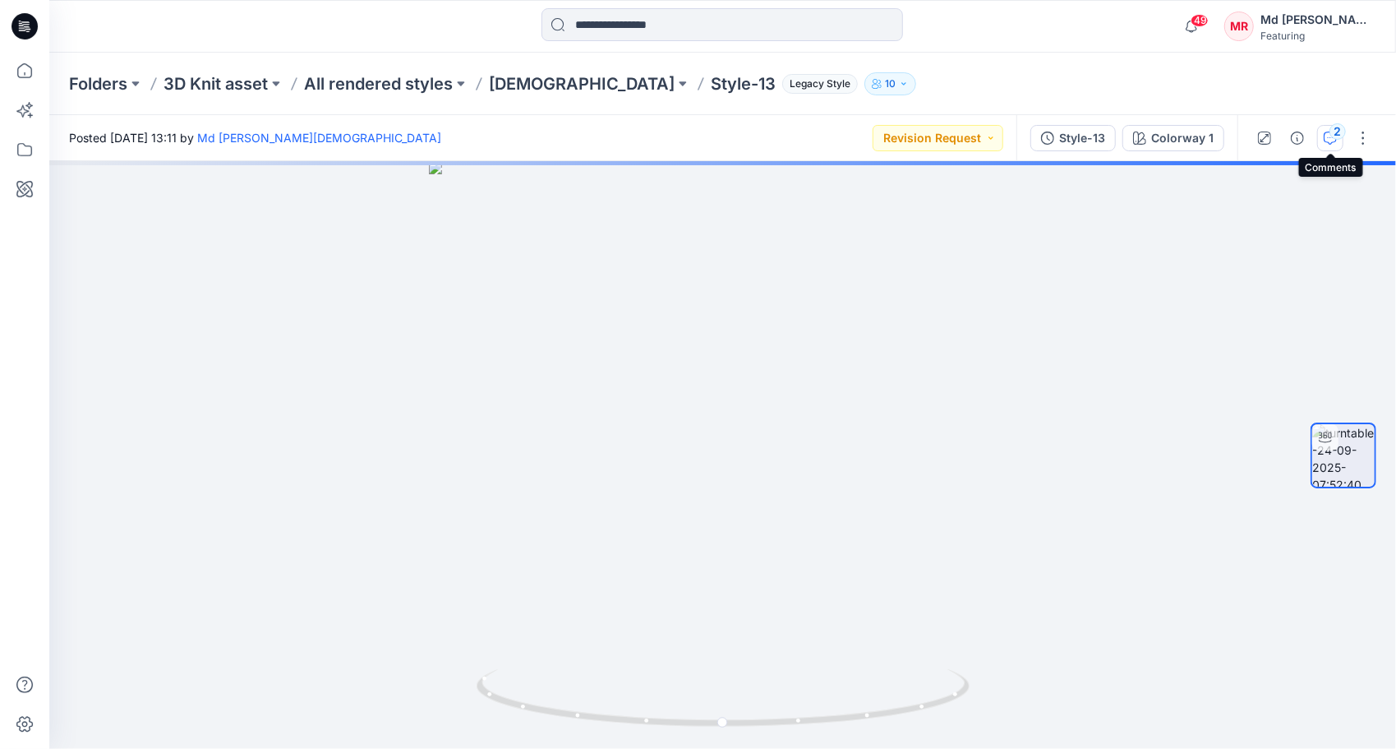
click at [1335, 141] on icon "button" at bounding box center [1330, 137] width 13 height 13
